Goal: Book appointment/travel/reservation

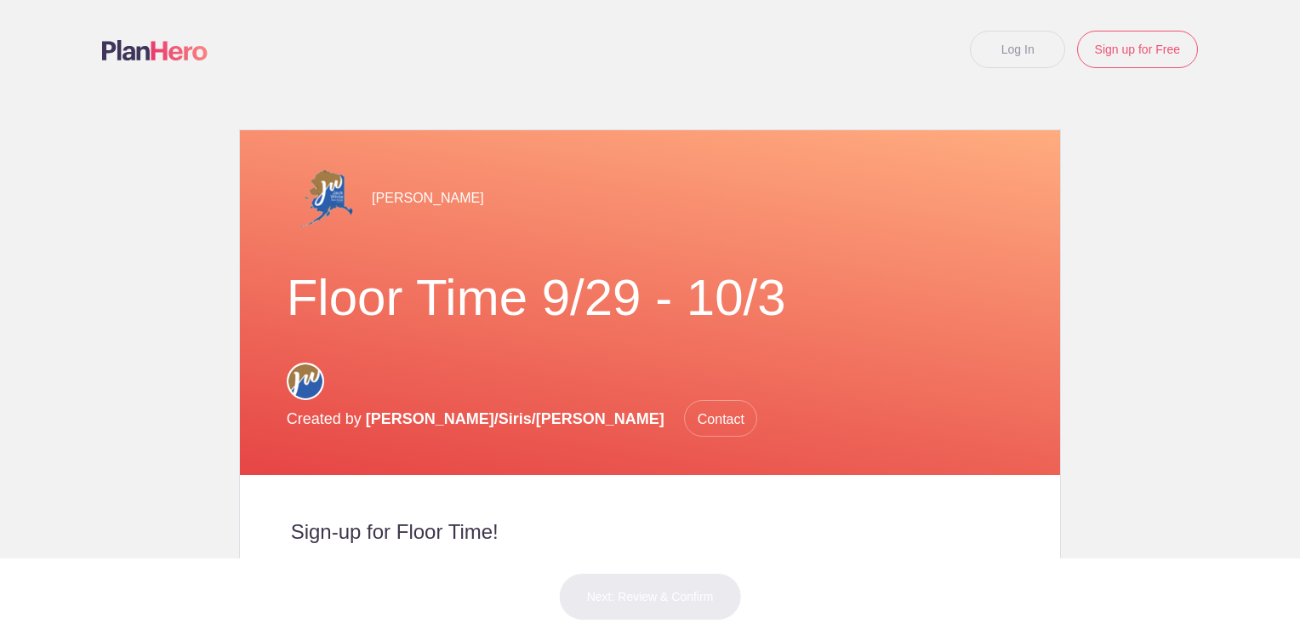
scroll to position [340, 0]
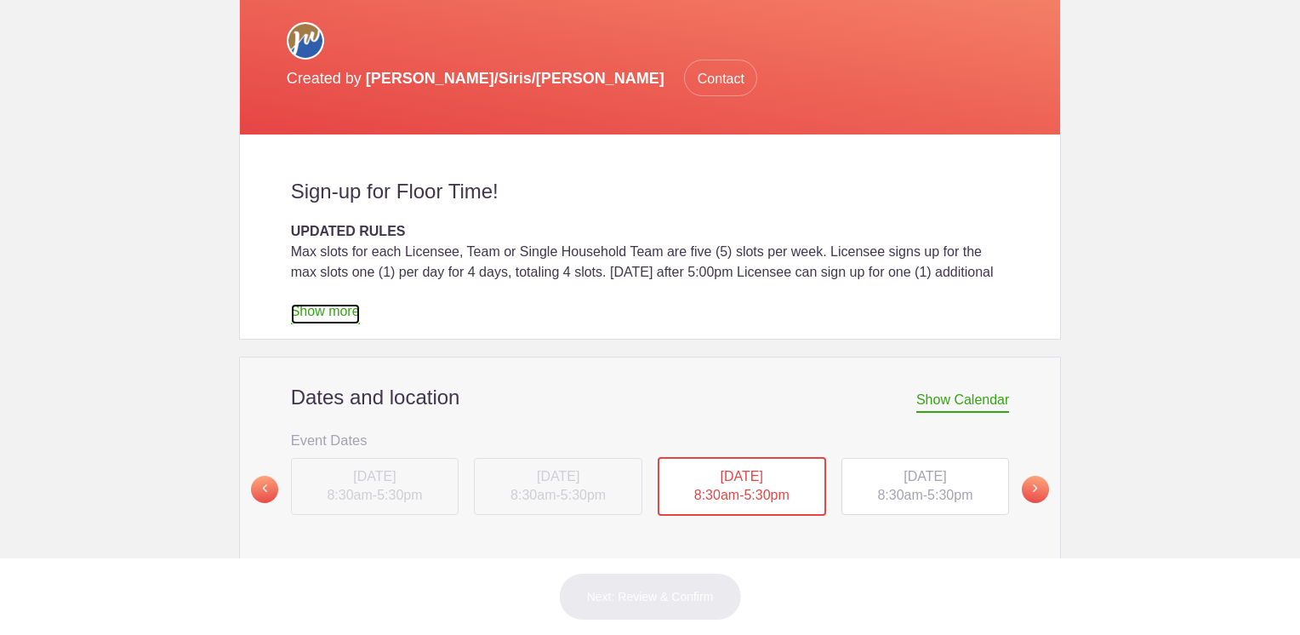
click at [311, 304] on link "Show more" at bounding box center [325, 314] width 69 height 20
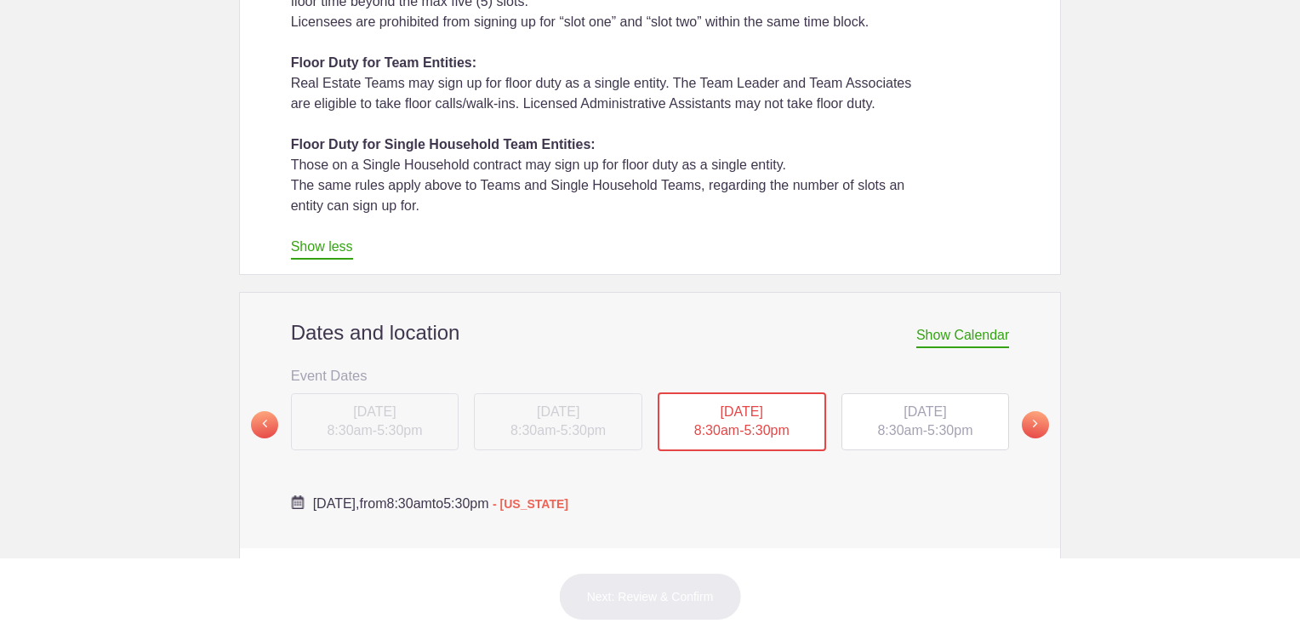
scroll to position [1021, 0]
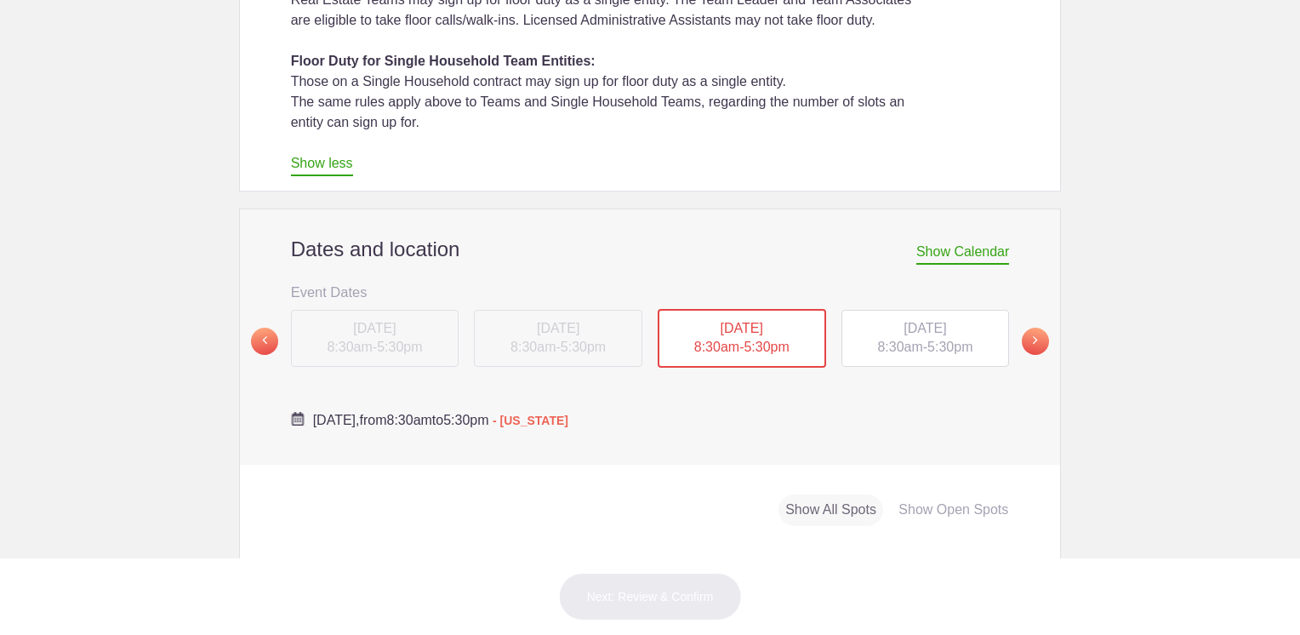
click at [978, 244] on span "Show Calendar" at bounding box center [962, 254] width 93 height 20
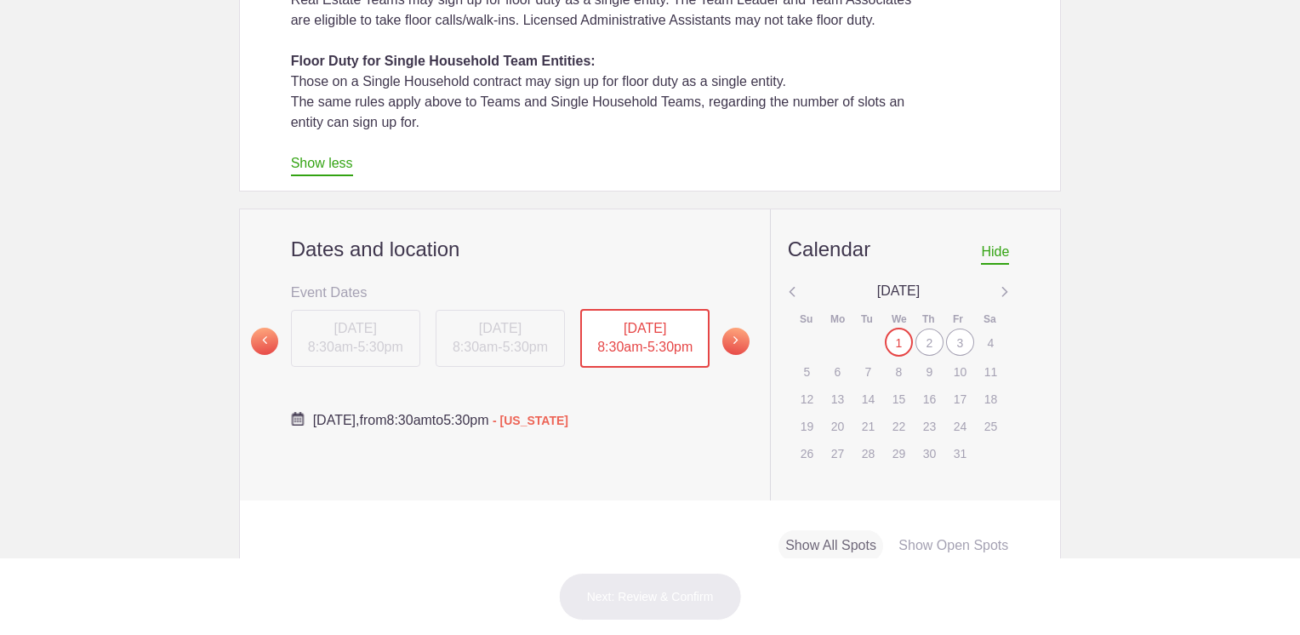
click at [862, 358] on div "7" at bounding box center [868, 371] width 28 height 26
click at [735, 328] on span at bounding box center [735, 341] width 27 height 27
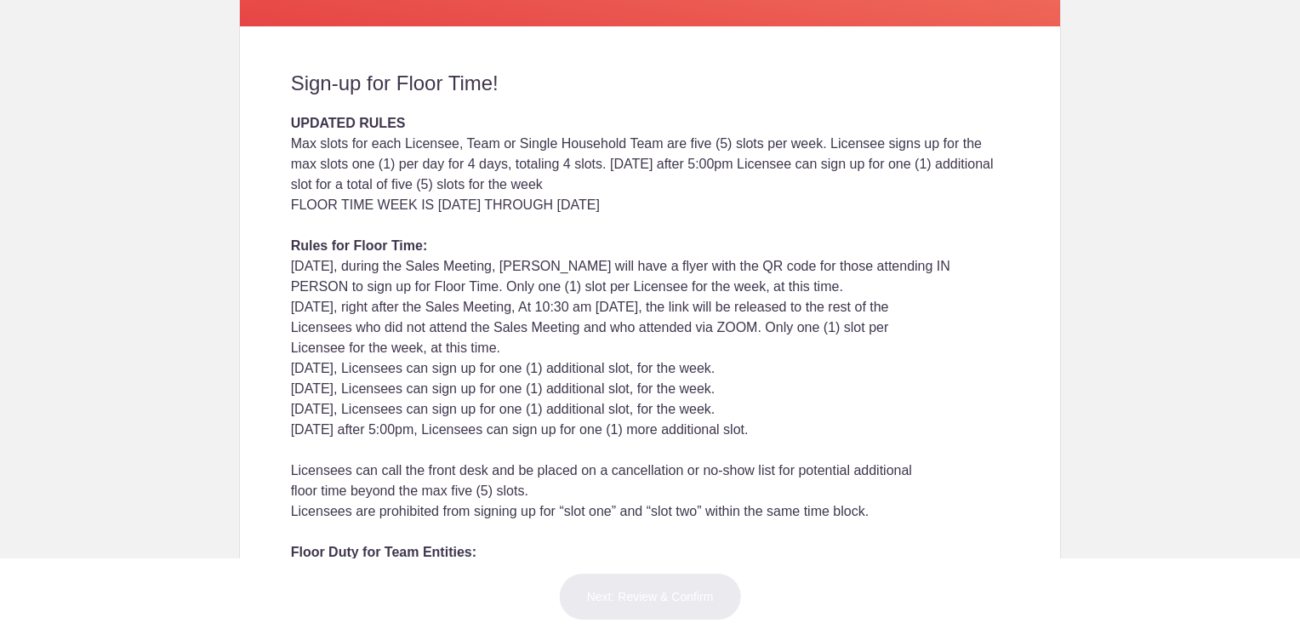
scroll to position [0, 0]
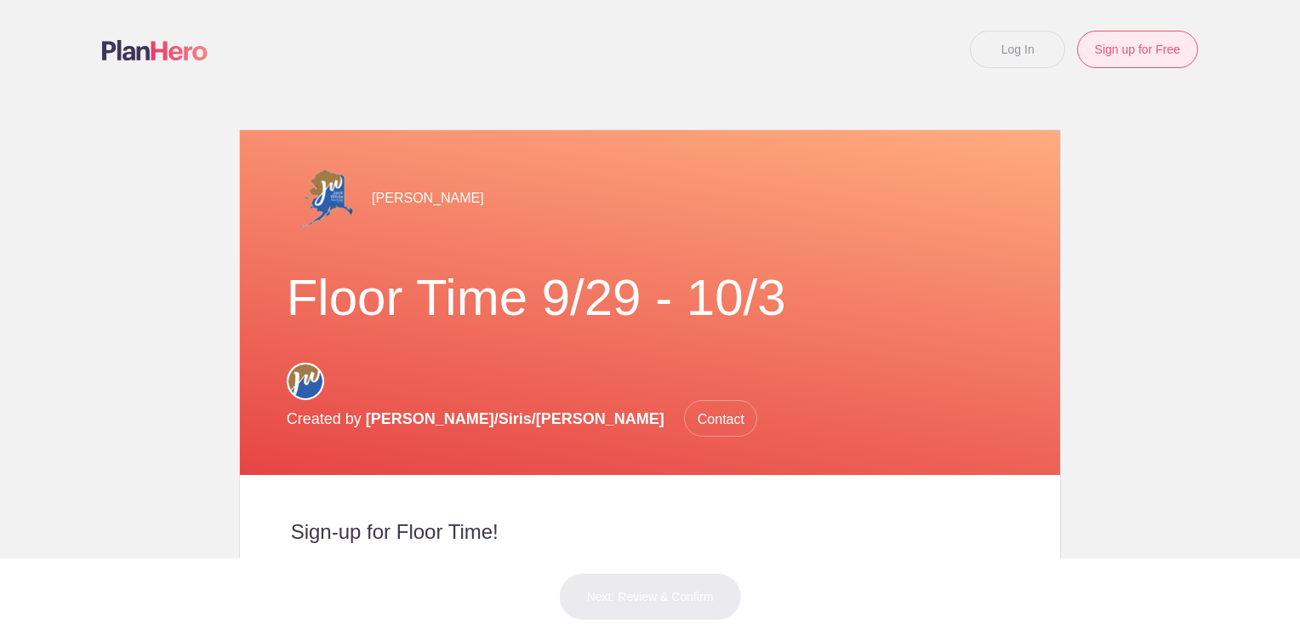
click at [1135, 53] on link "Sign up for Free" at bounding box center [1137, 49] width 121 height 37
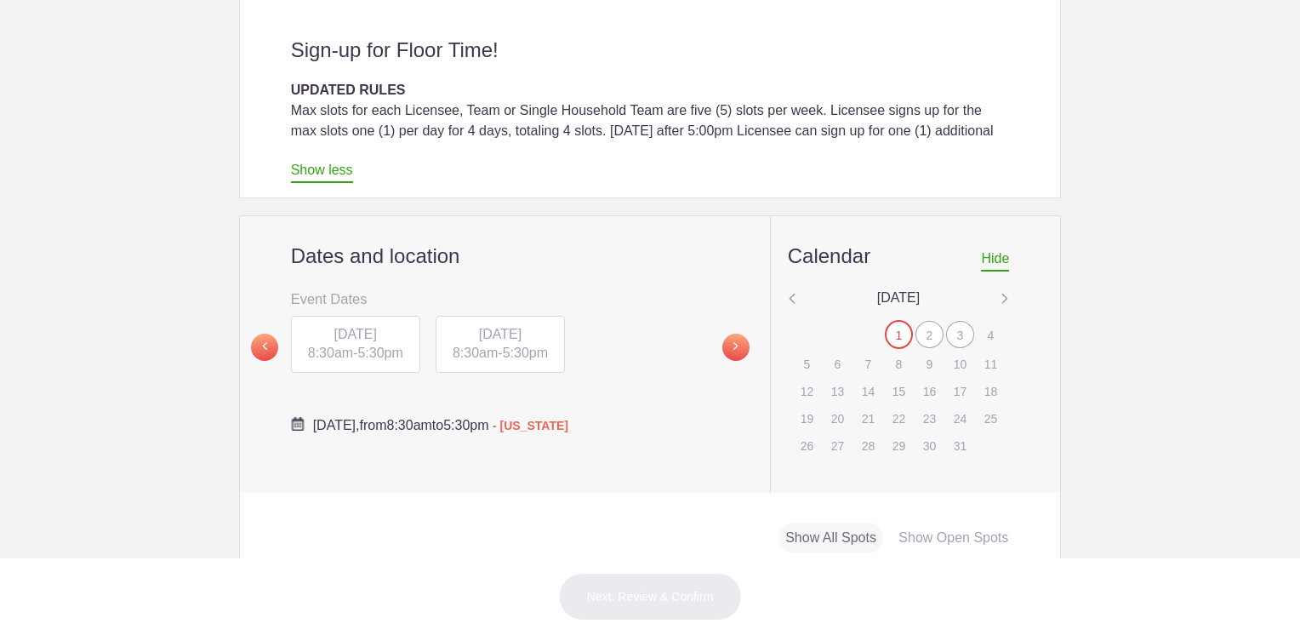
scroll to position [511, 0]
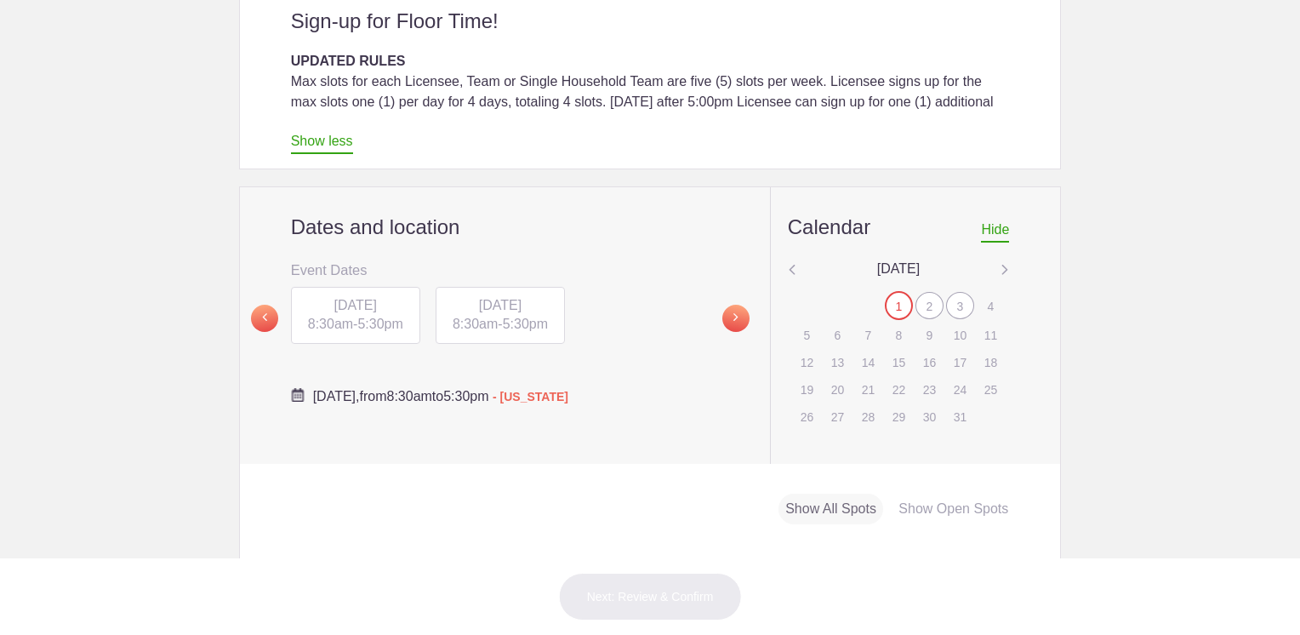
click at [291, 388] on img at bounding box center [298, 395] width 14 height 14
click at [1001, 260] on img at bounding box center [1005, 271] width 9 height 22
click at [788, 260] on img at bounding box center [792, 271] width 9 height 22
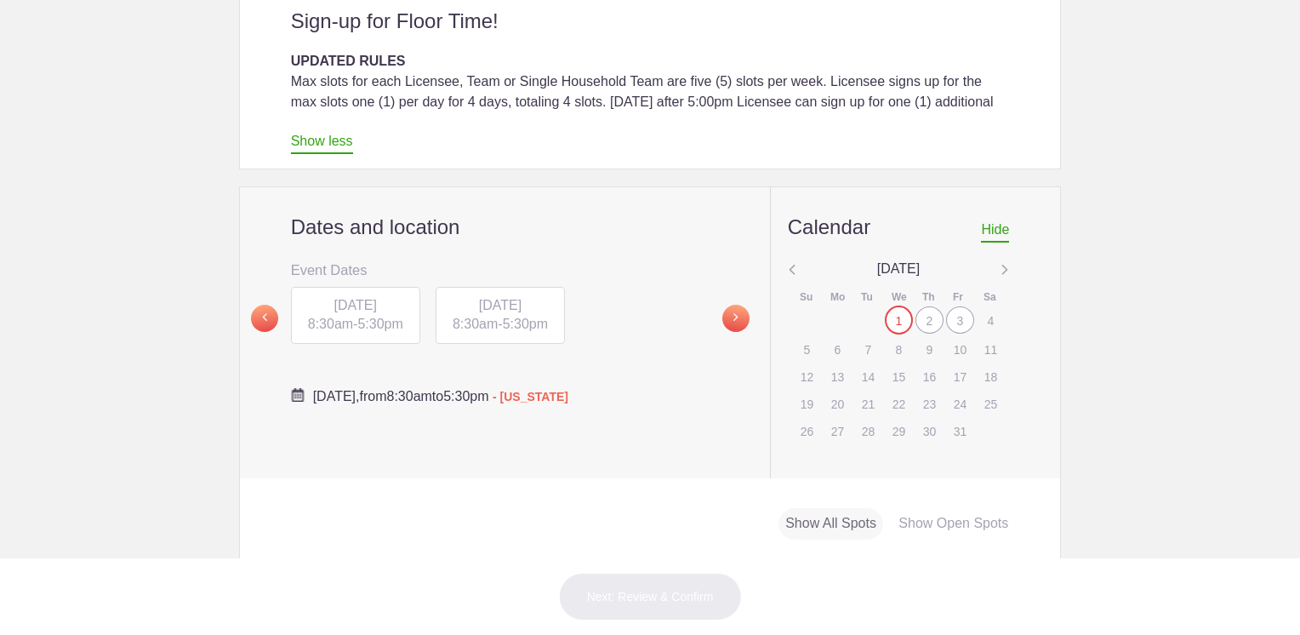
click at [947, 306] on div "3" at bounding box center [960, 319] width 28 height 27
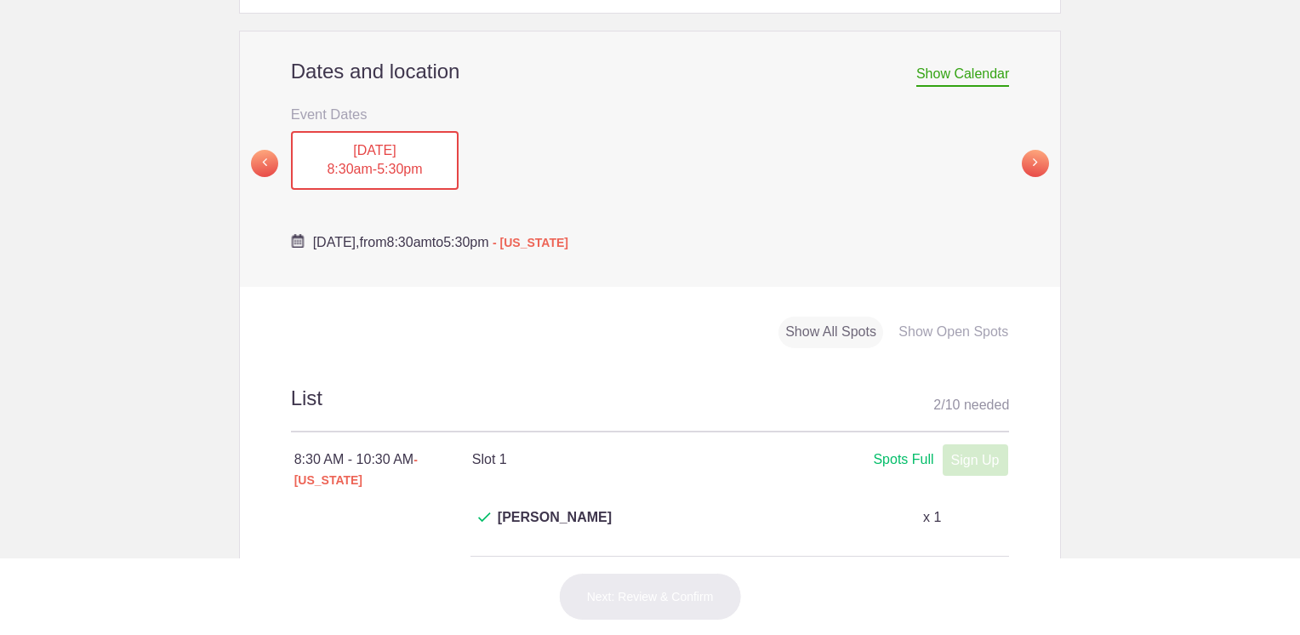
scroll to position [681, 0]
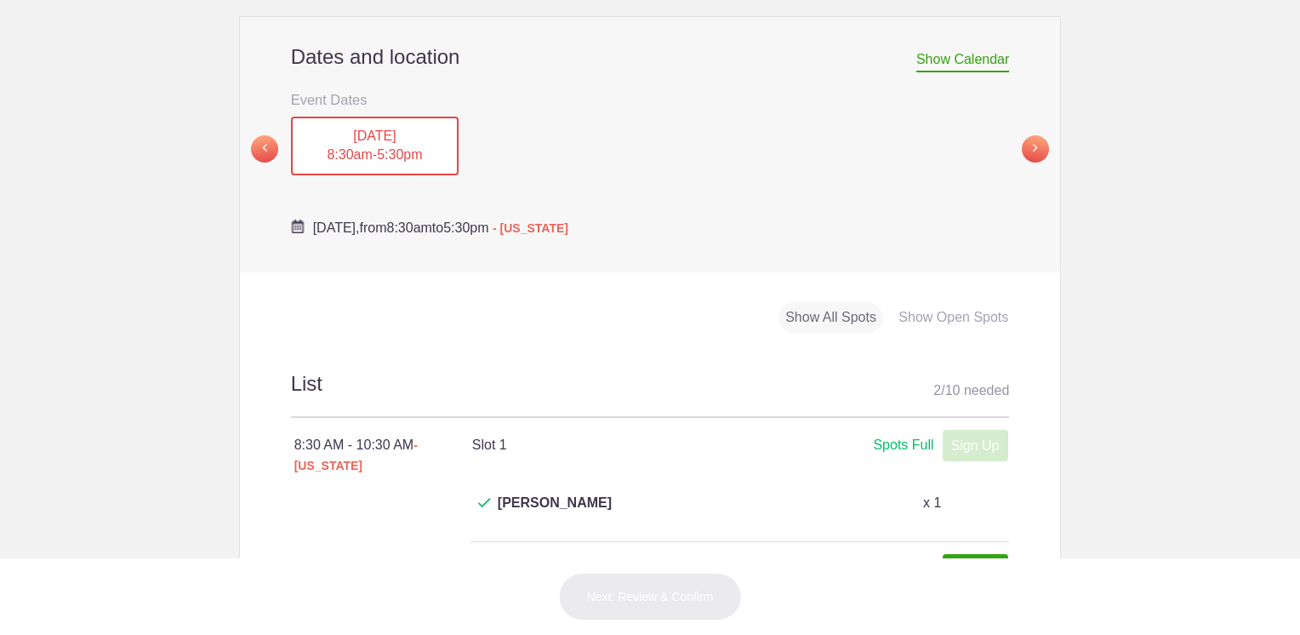
click at [946, 302] on div "Show Open Spots" at bounding box center [953, 317] width 123 height 31
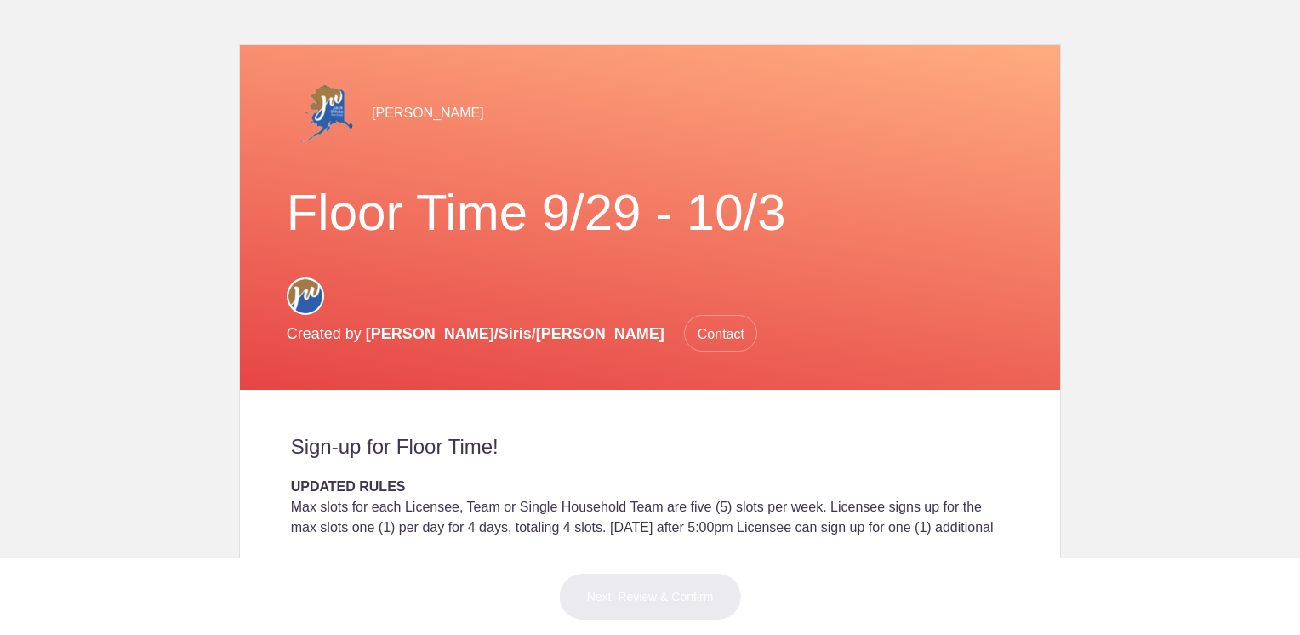
scroll to position [0, 0]
